Goal: Task Accomplishment & Management: Use online tool/utility

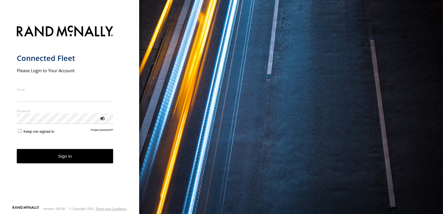
type input "**********"
click at [70, 164] on form "**********" at bounding box center [70, 113] width 106 height 183
click at [62, 154] on button "Sign in" at bounding box center [65, 156] width 97 height 14
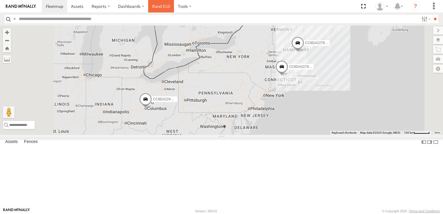
click at [159, 8] on link "Rand ELD" at bounding box center [161, 6] width 26 height 12
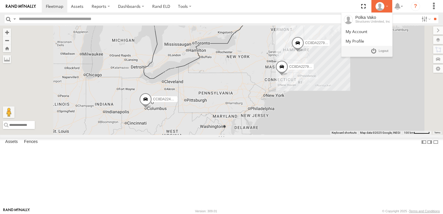
click at [384, 6] on div at bounding box center [382, 6] width 17 height 9
click at [381, 50] on span at bounding box center [384, 51] width 10 height 6
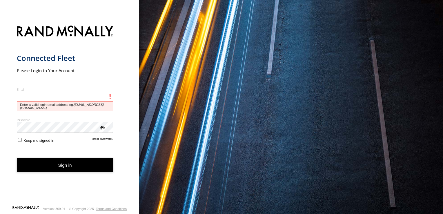
type input "**********"
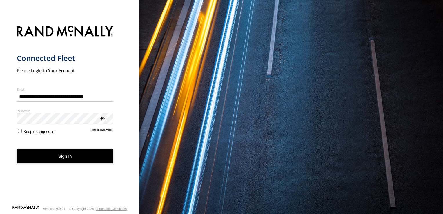
click at [53, 159] on button "Sign in" at bounding box center [65, 156] width 97 height 14
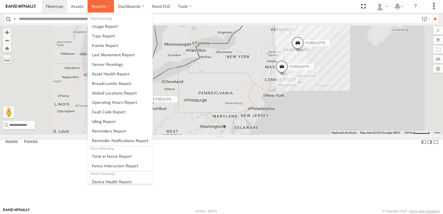
click at [99, 3] on span at bounding box center [99, 6] width 15 height 6
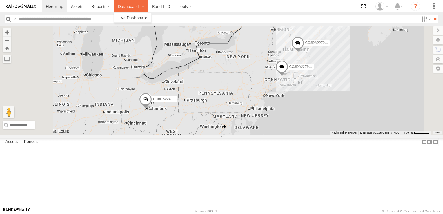
click at [128, 4] on label "Dashboards" at bounding box center [131, 6] width 34 height 12
click at [74, 5] on span at bounding box center [77, 6] width 12 height 6
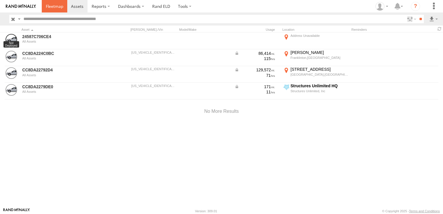
click at [60, 5] on span at bounding box center [54, 6] width 17 height 6
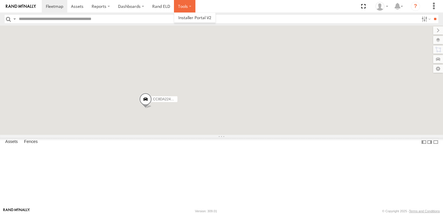
click at [185, 5] on label at bounding box center [184, 6] width 21 height 12
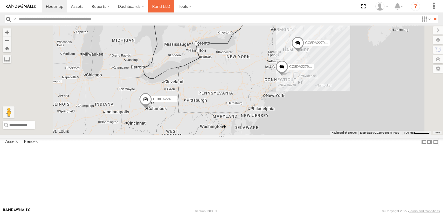
click at [148, 4] on link "Rand ELD" at bounding box center [161, 6] width 26 height 12
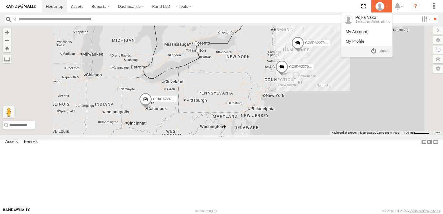
click at [378, 8] on icon at bounding box center [380, 6] width 9 height 9
click at [384, 50] on span at bounding box center [384, 51] width 10 height 6
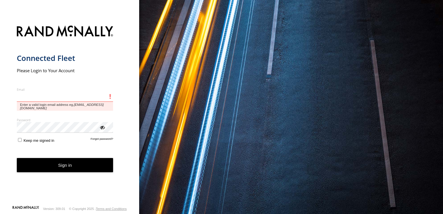
type input "**********"
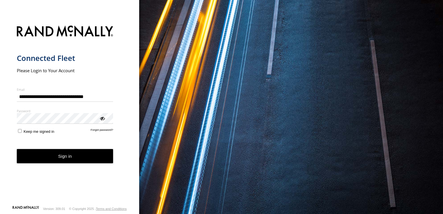
click at [65, 158] on button "Sign in" at bounding box center [65, 156] width 97 height 14
click at [66, 157] on button "Sign in" at bounding box center [65, 156] width 97 height 14
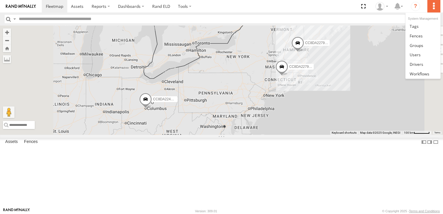
click at [435, 6] on label at bounding box center [434, 6] width 13 height 12
click at [424, 56] on link at bounding box center [423, 55] width 35 height 10
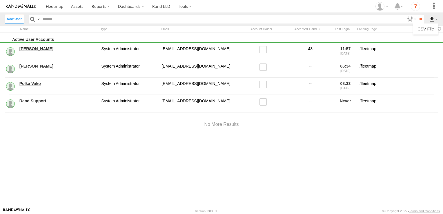
click at [433, 19] on label at bounding box center [434, 19] width 10 height 8
click at [436, 19] on label at bounding box center [434, 19] width 10 height 8
click at [436, 20] on label at bounding box center [434, 19] width 10 height 8
click at [431, 5] on label at bounding box center [434, 6] width 13 height 12
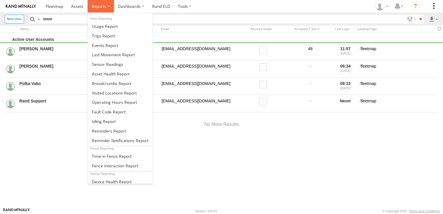
click at [100, 6] on span at bounding box center [99, 6] width 15 height 6
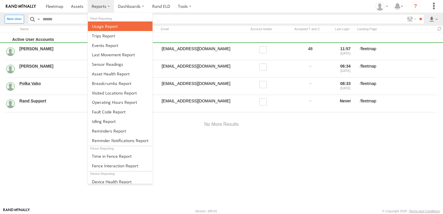
click at [111, 29] on link at bounding box center [120, 26] width 65 height 10
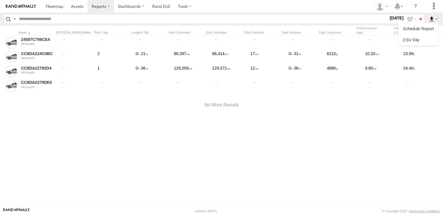
click at [438, 20] on label at bounding box center [434, 19] width 10 height 8
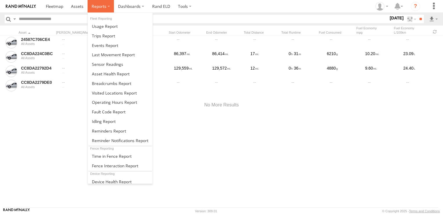
click at [97, 7] on span at bounding box center [99, 6] width 15 height 6
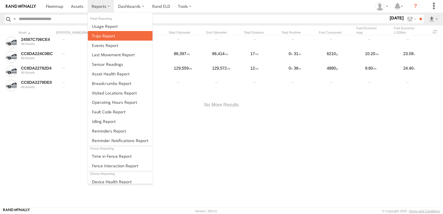
click at [102, 35] on span at bounding box center [103, 36] width 23 height 6
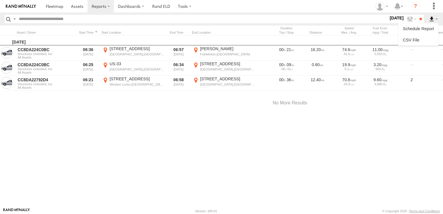
click at [436, 19] on label at bounding box center [434, 19] width 10 height 8
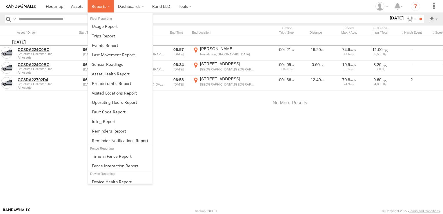
click at [103, 8] on span at bounding box center [99, 6] width 15 height 6
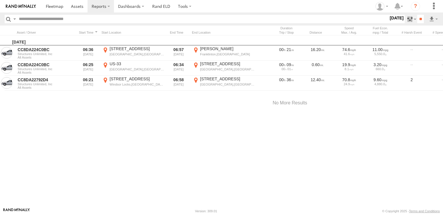
click at [411, 19] on label at bounding box center [411, 19] width 12 height 8
click at [0, 0] on label at bounding box center [0, 0] width 0 height 0
click at [422, 19] on input "**" at bounding box center [420, 19] width 7 height 8
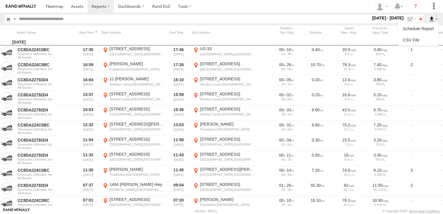
click at [436, 19] on label at bounding box center [434, 19] width 10 height 8
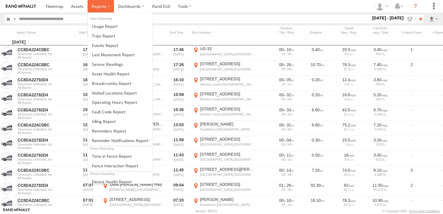
click at [104, 7] on span at bounding box center [99, 6] width 15 height 6
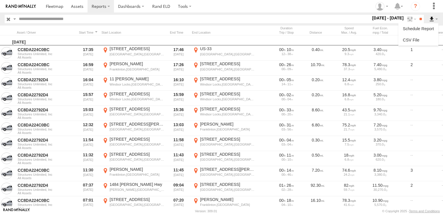
click at [436, 19] on label at bounding box center [434, 19] width 10 height 8
click at [414, 39] on link at bounding box center [418, 40] width 35 height 9
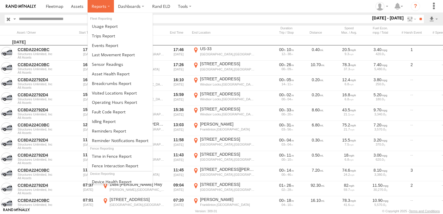
click at [98, 6] on span at bounding box center [99, 6] width 15 height 6
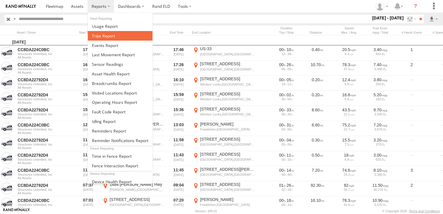
click at [96, 36] on span at bounding box center [103, 36] width 23 height 6
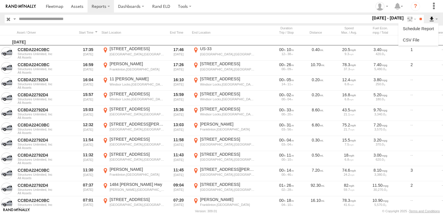
click at [437, 20] on label at bounding box center [434, 19] width 10 height 8
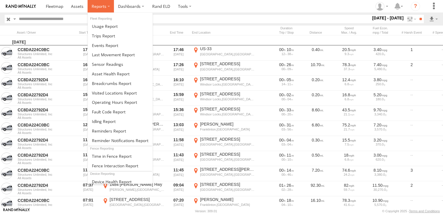
click at [102, 6] on span at bounding box center [99, 6] width 15 height 6
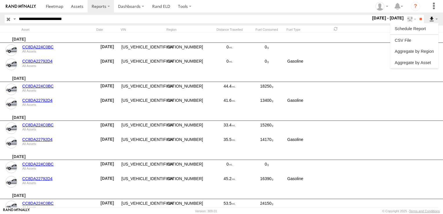
click at [436, 19] on label at bounding box center [434, 19] width 10 height 8
click at [421, 52] on link at bounding box center [415, 51] width 44 height 9
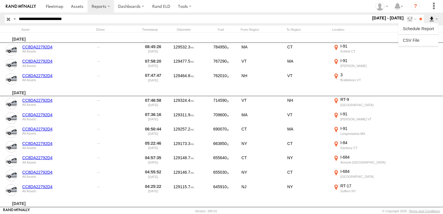
click at [437, 21] on label at bounding box center [434, 19] width 10 height 8
click at [437, 19] on label at bounding box center [434, 19] width 10 height 8
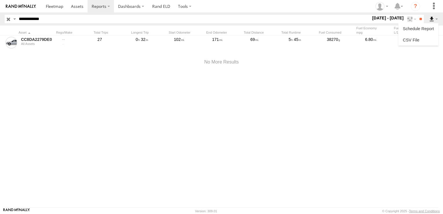
click at [436, 18] on label at bounding box center [434, 19] width 10 height 8
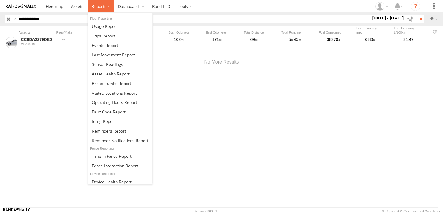
click at [102, 5] on span at bounding box center [99, 6] width 15 height 6
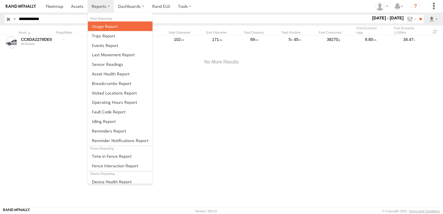
click at [103, 26] on span at bounding box center [105, 26] width 26 height 6
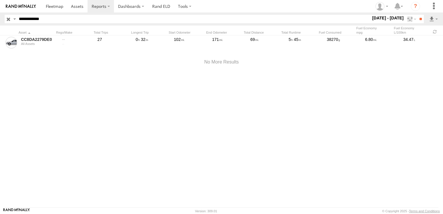
click at [14, 17] on label at bounding box center [14, 19] width 5 height 8
click at [0, 0] on span "Asset Label" at bounding box center [0, 0] width 0 height 0
click at [28, 32] on div "Asset" at bounding box center [36, 32] width 35 height 4
click at [17, 19] on label at bounding box center [14, 19] width 5 height 8
click at [316, 8] on section at bounding box center [242, 6] width 400 height 12
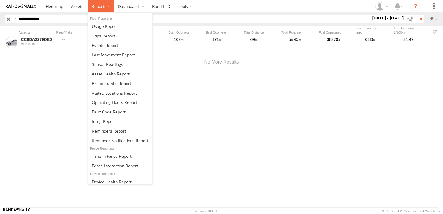
click at [101, 10] on label at bounding box center [101, 6] width 26 height 12
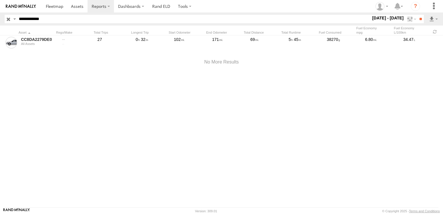
click at [229, 112] on div "CC8DA2279DE0 All Assets 27 0 32 102 171 69 5 45 38270 6.80 34.47" at bounding box center [221, 121] width 443 height 172
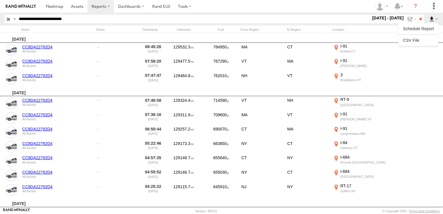
click at [437, 19] on label at bounding box center [434, 19] width 10 height 8
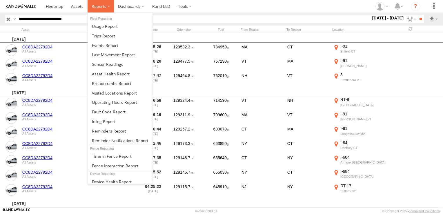
click at [97, 8] on span at bounding box center [99, 6] width 15 height 6
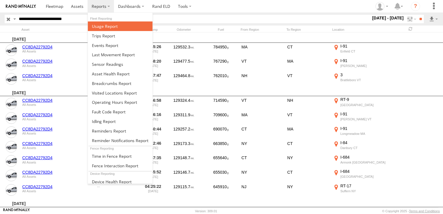
click at [109, 26] on span at bounding box center [105, 26] width 26 height 6
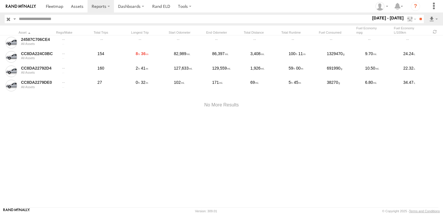
click at [15, 19] on label at bounding box center [14, 19] width 5 height 8
click at [29, 113] on div at bounding box center [221, 105] width 443 height 25
click at [0, 104] on html at bounding box center [221, 107] width 443 height 214
click at [59, 18] on input "text" at bounding box center [194, 19] width 354 height 8
click at [10, 18] on input "button" at bounding box center [9, 19] width 8 height 8
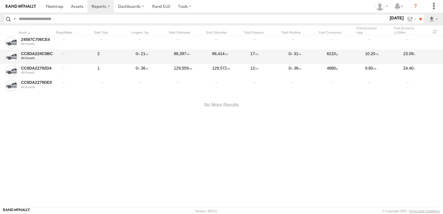
click at [52, 59] on div "All Assets" at bounding box center [38, 57] width 34 height 3
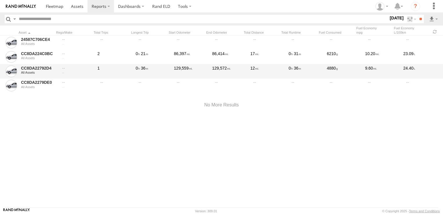
click at [59, 74] on div at bounding box center [76, 72] width 34 height 3
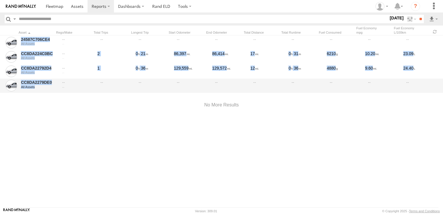
drag, startPoint x: 2, startPoint y: 37, endPoint x: 58, endPoint y: 84, distance: 73.1
click at [58, 84] on div "24587C706CE4 All Assets CC8DA224C0BC 2 0 21" at bounding box center [221, 63] width 443 height 57
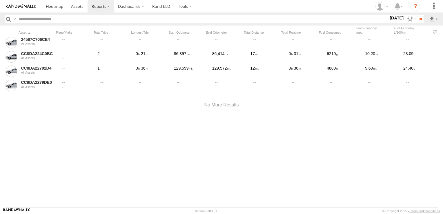
drag, startPoint x: 58, startPoint y: 84, endPoint x: 36, endPoint y: 99, distance: 26.8
click at [36, 99] on div at bounding box center [221, 105] width 443 height 25
click at [15, 18] on label at bounding box center [14, 19] width 5 height 8
click at [417, 20] on input "**" at bounding box center [420, 19] width 7 height 8
click at [394, 18] on label "1 Oct 25" at bounding box center [397, 18] width 16 height 6
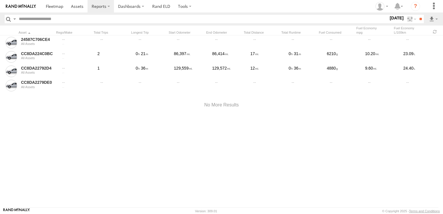
click at [0, 0] on label at bounding box center [0, 0] width 0 height 0
click at [418, 20] on input "**" at bounding box center [420, 19] width 7 height 8
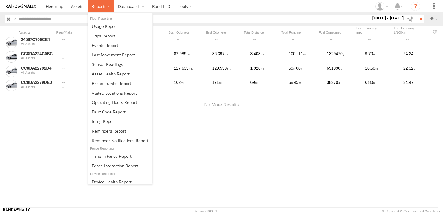
click at [106, 8] on label at bounding box center [101, 6] width 26 height 12
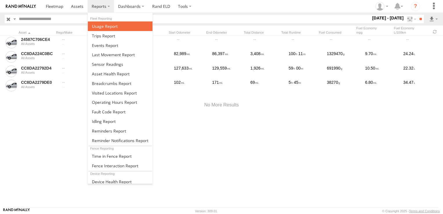
click at [104, 26] on span at bounding box center [105, 26] width 26 height 6
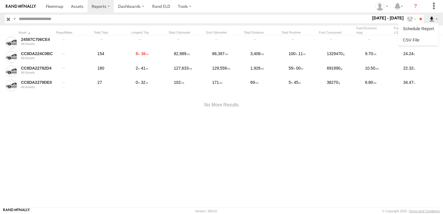
click at [437, 19] on label at bounding box center [434, 19] width 10 height 8
click at [72, 21] on input "text" at bounding box center [194, 19] width 354 height 8
drag, startPoint x: 50, startPoint y: 54, endPoint x: 205, endPoint y: 154, distance: 184.3
click at [203, 152] on div "24587C706CE4 All Assets CC8DA224C0BC 154 8 2" at bounding box center [221, 121] width 443 height 172
click at [47, 8] on span at bounding box center [54, 6] width 17 height 6
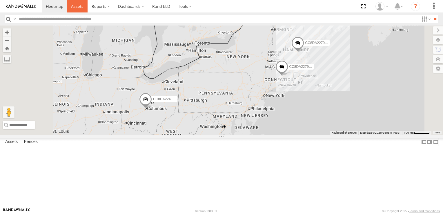
click at [80, 7] on span at bounding box center [77, 6] width 12 height 6
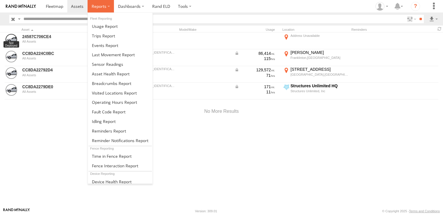
click at [109, 7] on label at bounding box center [101, 6] width 26 height 12
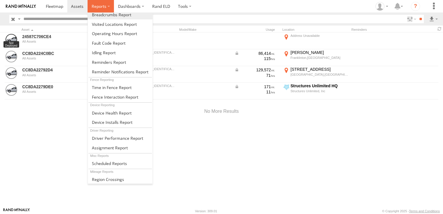
scroll to position [74, 0]
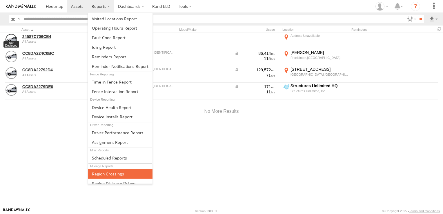
click at [115, 171] on span at bounding box center [108, 174] width 32 height 6
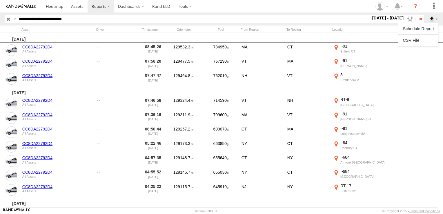
click at [438, 20] on label at bounding box center [434, 19] width 10 height 8
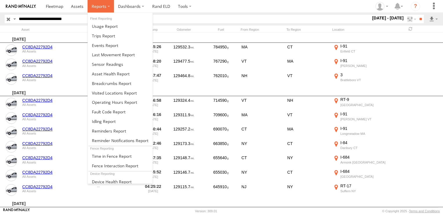
click at [106, 8] on label at bounding box center [101, 6] width 26 height 12
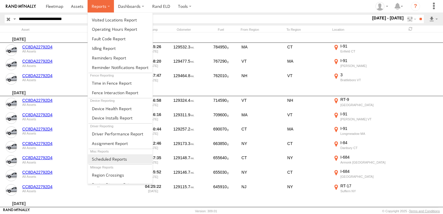
scroll to position [74, 0]
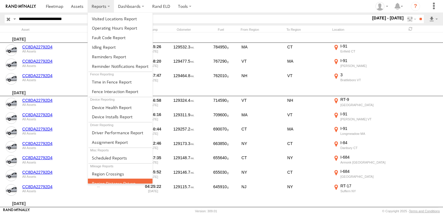
click at [111, 181] on span at bounding box center [114, 184] width 44 height 6
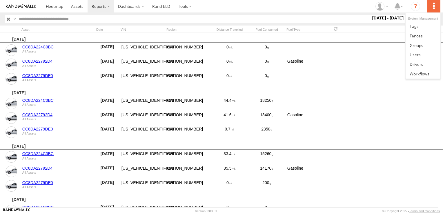
click at [435, 8] on label at bounding box center [434, 6] width 13 height 12
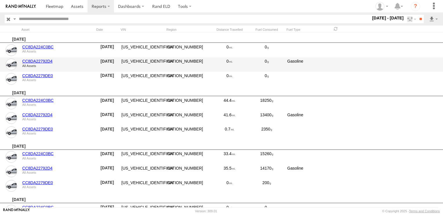
click at [381, 62] on div "CC8DA22792D4 All Assets 09/01/2025 1GB4WSE74LF137627 NH 0 0 Gasoline" at bounding box center [221, 64] width 443 height 15
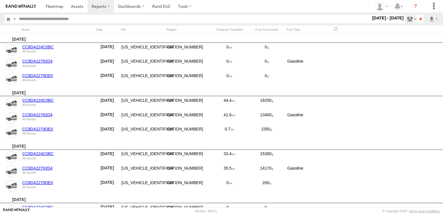
click at [411, 21] on label at bounding box center [411, 19] width 12 height 8
click at [430, 51] on link at bounding box center [415, 51] width 44 height 9
click at [20, 6] on img at bounding box center [21, 6] width 30 height 4
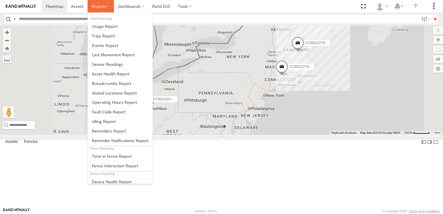
click at [101, 9] on span at bounding box center [99, 6] width 15 height 6
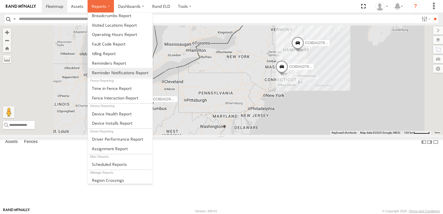
scroll to position [74, 0]
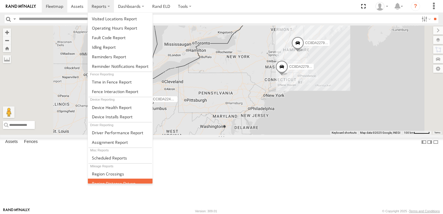
click at [135, 181] on span at bounding box center [114, 184] width 44 height 6
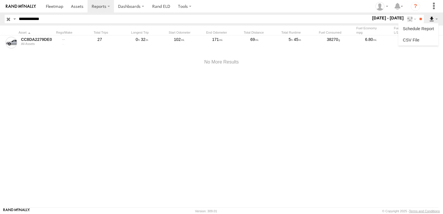
click at [436, 20] on label at bounding box center [434, 19] width 10 height 8
click at [433, 18] on label at bounding box center [434, 19] width 10 height 8
click at [431, 18] on label at bounding box center [434, 19] width 10 height 8
click at [398, 17] on label "1 Sep - 1 Oct 25" at bounding box center [388, 18] width 34 height 6
click at [0, 0] on label at bounding box center [0, 0] width 0 height 0
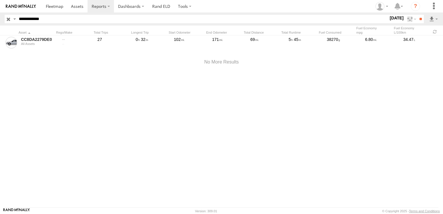
click at [0, 0] on label at bounding box center [0, 0] width 0 height 0
click at [421, 18] on input "**" at bounding box center [420, 19] width 7 height 8
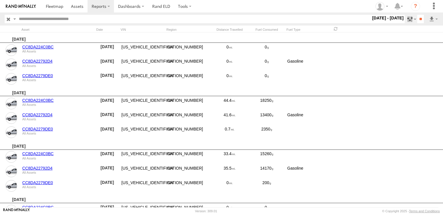
click at [413, 19] on label at bounding box center [411, 19] width 12 height 8
click at [417, 19] on input "**" at bounding box center [420, 19] width 7 height 8
click at [434, 19] on label at bounding box center [434, 19] width 10 height 8
click at [425, 52] on link at bounding box center [415, 51] width 44 height 9
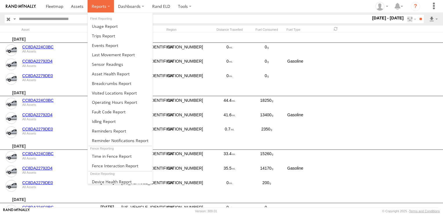
click at [101, 9] on label at bounding box center [101, 6] width 26 height 12
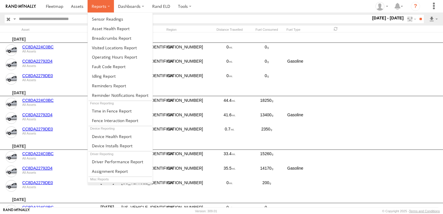
scroll to position [74, 0]
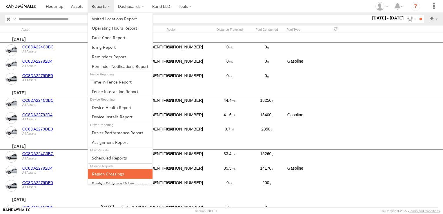
click at [115, 171] on span at bounding box center [108, 174] width 32 height 6
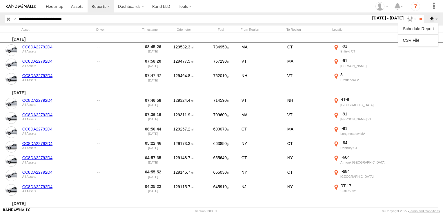
click at [437, 18] on label at bounding box center [434, 19] width 10 height 8
click at [436, 17] on label at bounding box center [434, 19] width 10 height 8
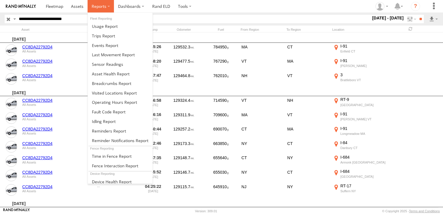
click at [97, 7] on span at bounding box center [99, 6] width 15 height 6
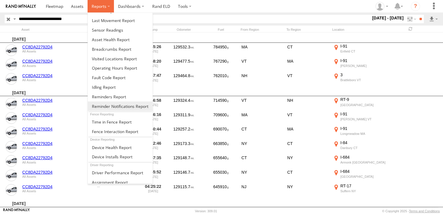
scroll to position [74, 0]
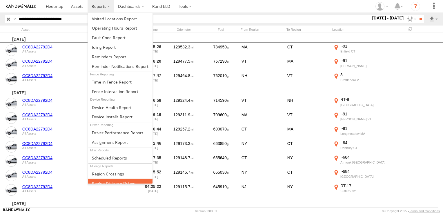
click at [119, 181] on span at bounding box center [114, 184] width 44 height 6
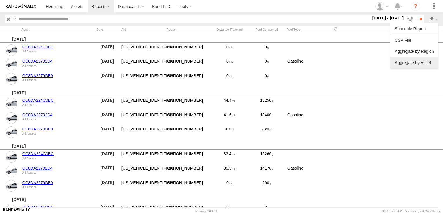
click at [422, 63] on link at bounding box center [415, 62] width 44 height 9
click at [428, 53] on link at bounding box center [415, 51] width 44 height 9
click at [420, 32] on div "[DATE]" at bounding box center [221, 37] width 443 height 10
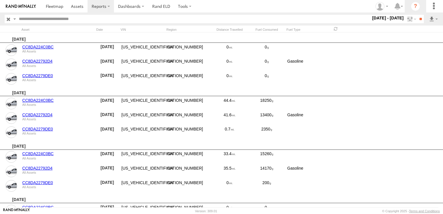
click at [405, 8] on li "?" at bounding box center [415, 6] width 21 height 12
click at [404, 7] on label at bounding box center [399, 6] width 12 height 12
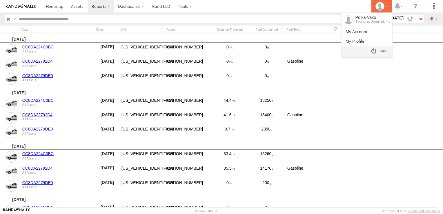
click at [384, 8] on div at bounding box center [382, 6] width 17 height 9
click at [385, 50] on span at bounding box center [384, 51] width 10 height 6
